Goal: Information Seeking & Learning: Learn about a topic

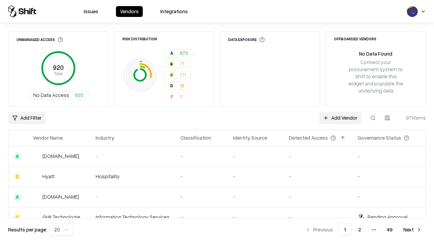
click at [62, 230] on html "Issues Vendors Integrations Unmanaged Access 920 Total No Data Access 920 Risk …" at bounding box center [217, 122] width 434 height 244
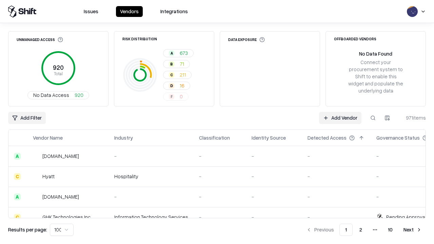
click at [413, 230] on button "Next" at bounding box center [412, 230] width 26 height 12
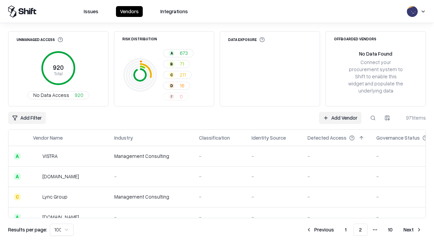
click at [413, 230] on button "Next" at bounding box center [412, 230] width 26 height 12
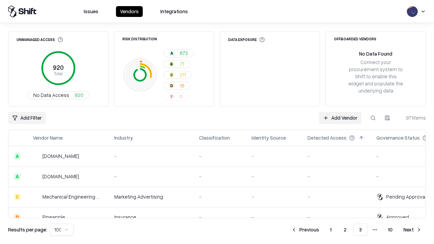
click at [413, 230] on button "Next" at bounding box center [412, 230] width 26 height 12
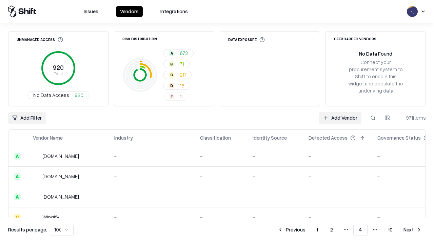
click at [413, 230] on button "Next" at bounding box center [412, 230] width 26 height 12
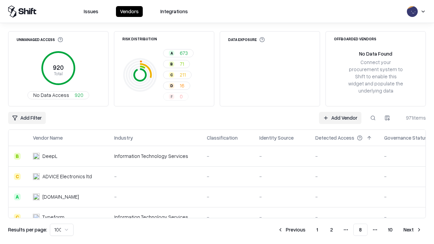
click at [413, 230] on button "Next" at bounding box center [412, 230] width 26 height 12
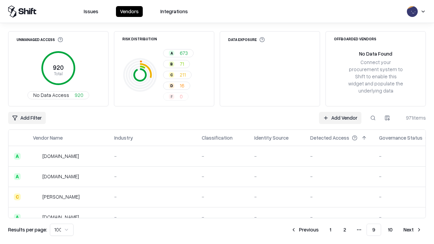
click at [413, 230] on button "Next" at bounding box center [412, 230] width 26 height 12
click at [320, 230] on button "Previous" at bounding box center [320, 230] width 36 height 12
click at [305, 230] on button "Previous" at bounding box center [305, 230] width 36 height 12
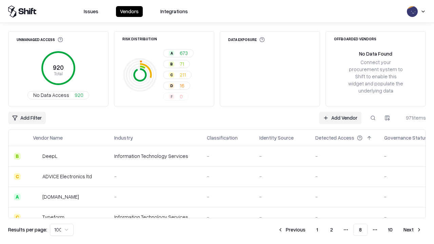
click at [292, 230] on button "Previous" at bounding box center [292, 230] width 36 height 12
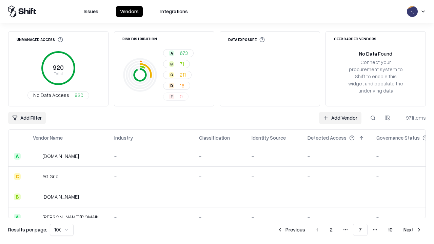
click at [291, 230] on button "Previous" at bounding box center [291, 230] width 36 height 12
click at [292, 230] on button "Previous" at bounding box center [292, 230] width 36 height 12
